Goal: Task Accomplishment & Management: Manage account settings

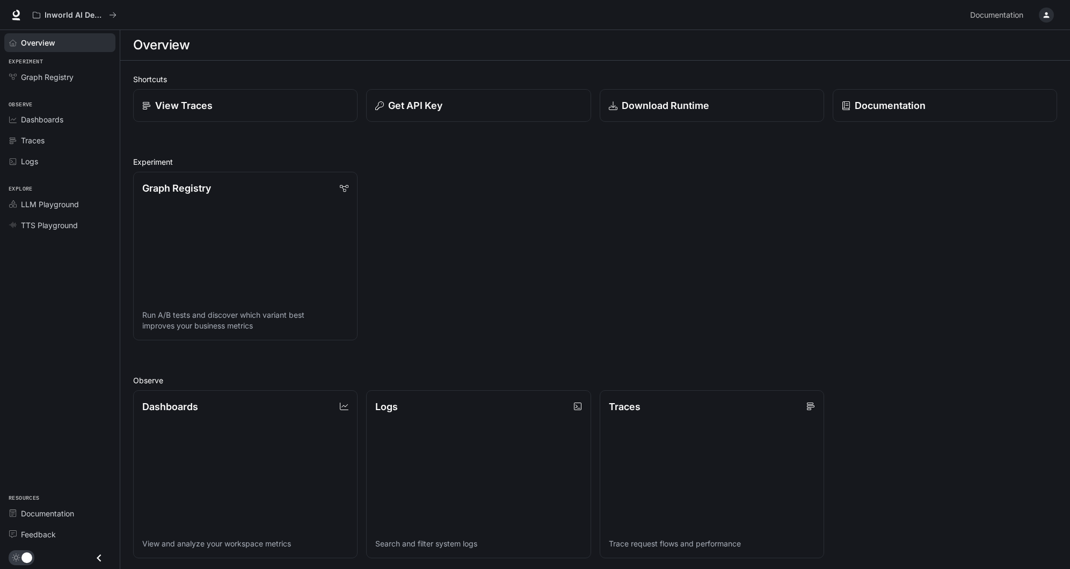
click at [1033, 24] on div "Documentation Documentation" at bounding box center [1010, 14] width 91 height 21
click at [1039, 17] on div "button" at bounding box center [1045, 15] width 15 height 15
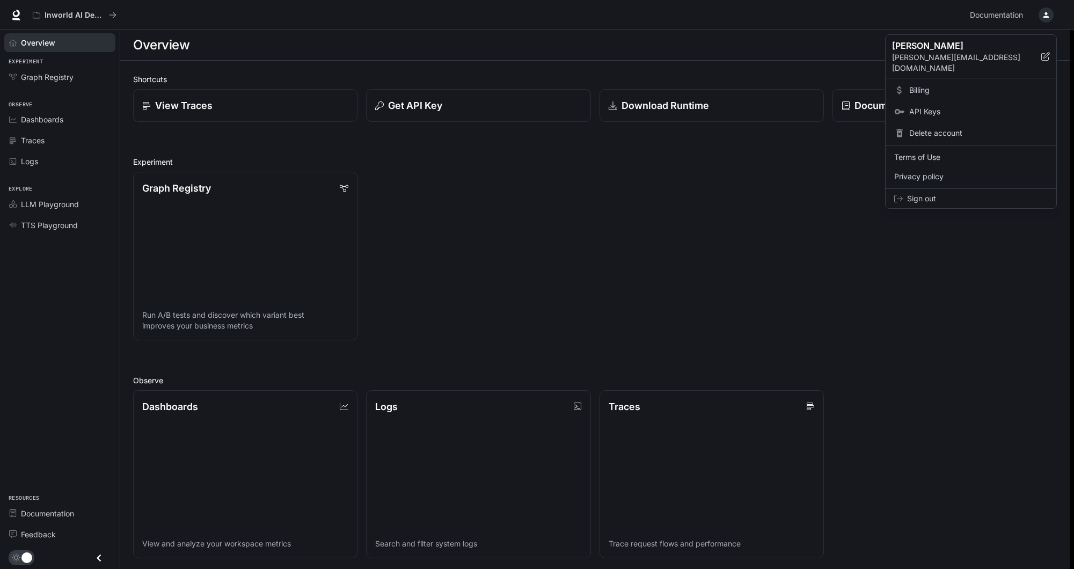
click at [939, 193] on span "Sign out" at bounding box center [977, 198] width 141 height 11
